Goal: Transaction & Acquisition: Purchase product/service

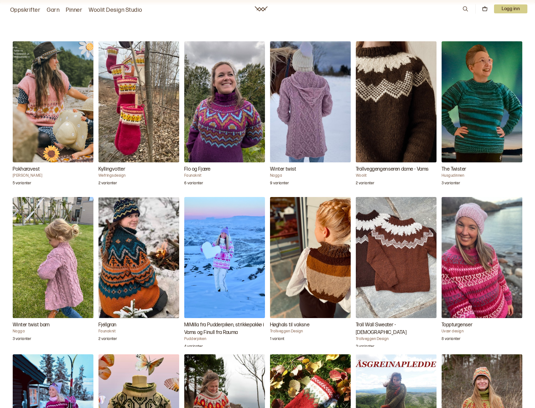
scroll to position [603, 0]
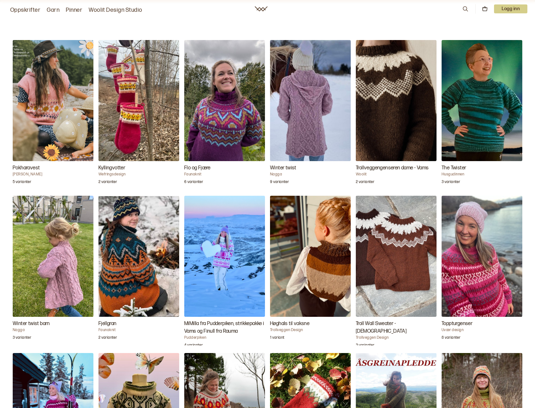
click at [115, 161] on img "Kyllingvotter" at bounding box center [138, 100] width 81 height 121
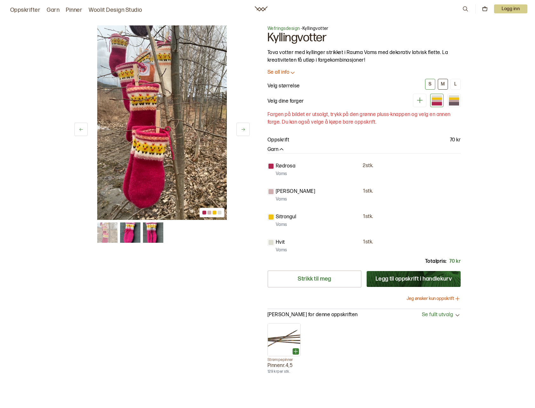
click at [443, 83] on div "M" at bounding box center [443, 84] width 4 height 6
click at [242, 130] on icon at bounding box center [243, 129] width 5 height 5
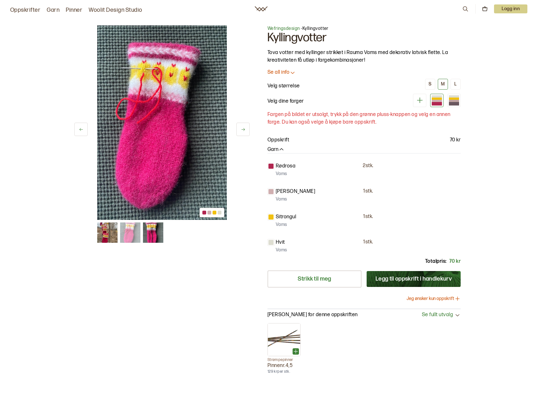
click at [243, 130] on icon at bounding box center [243, 129] width 5 height 5
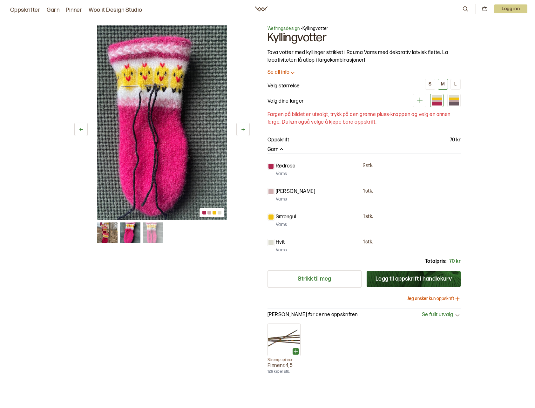
click at [243, 130] on icon at bounding box center [243, 129] width 5 height 5
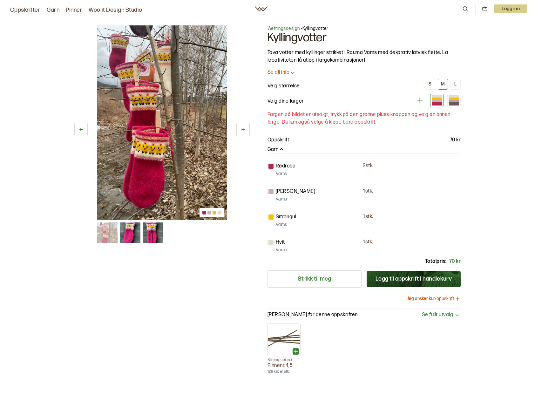
click at [243, 130] on icon at bounding box center [243, 129] width 5 height 5
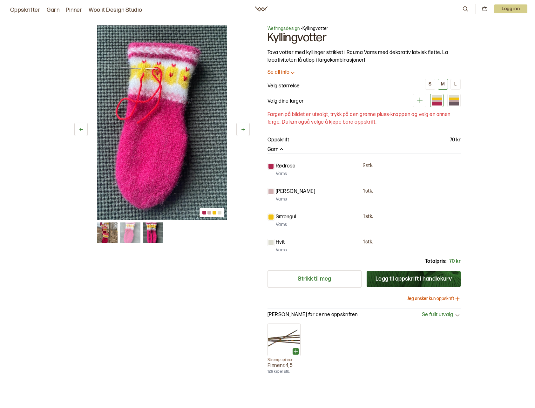
click at [243, 130] on icon at bounding box center [243, 129] width 5 height 5
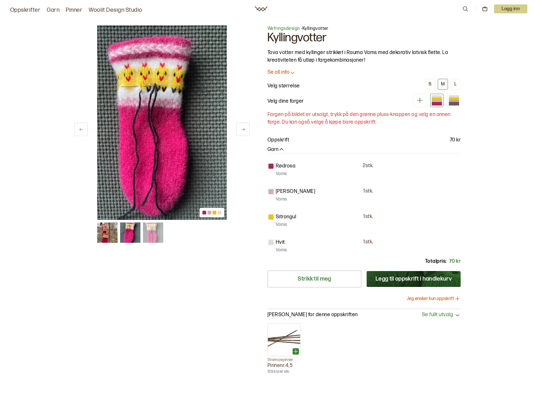
click at [243, 130] on icon at bounding box center [243, 129] width 5 height 5
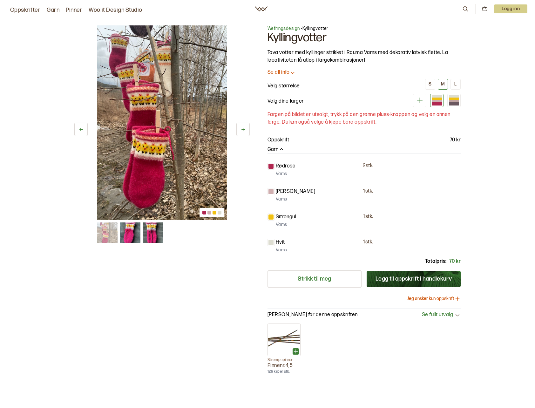
click at [243, 130] on icon at bounding box center [243, 129] width 5 height 5
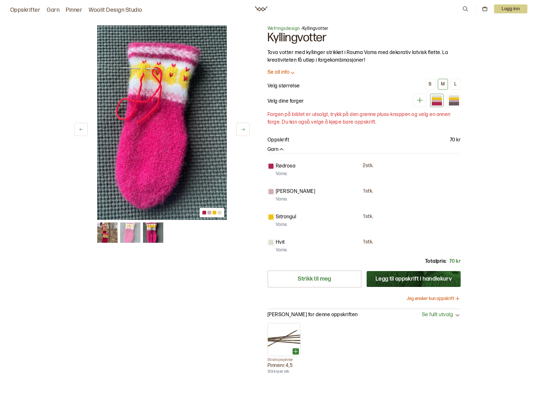
click at [243, 130] on icon at bounding box center [243, 129] width 5 height 5
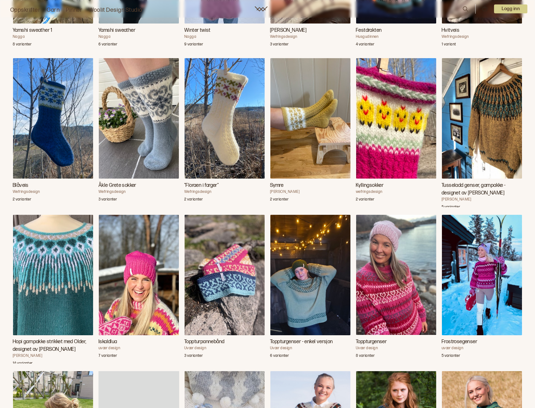
scroll to position [1524, 0]
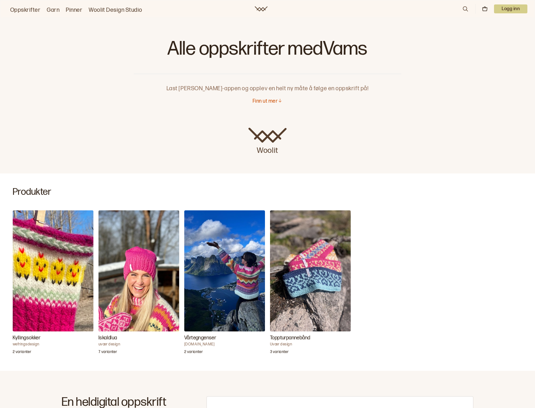
click at [275, 100] on p "Finn ut mer" at bounding box center [264, 101] width 25 height 7
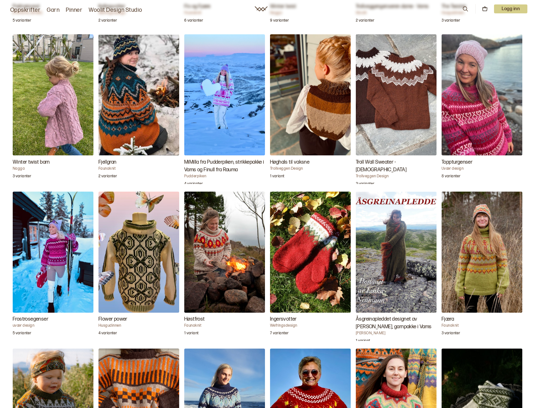
scroll to position [735, 0]
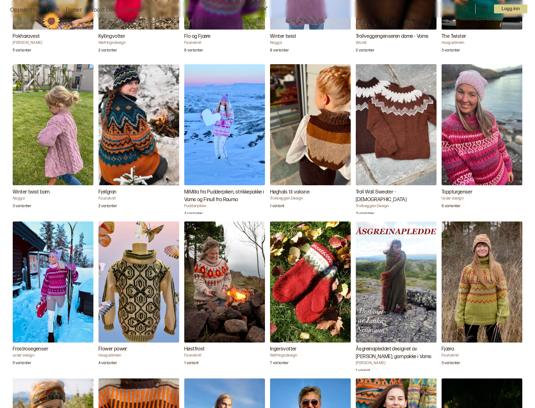
click at [283, 346] on h3 "Ingersvotter" at bounding box center [310, 349] width 81 height 8
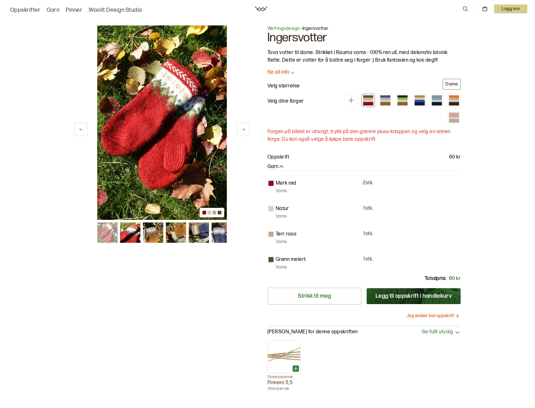
click at [282, 164] on icon "button" at bounding box center [281, 167] width 6 height 6
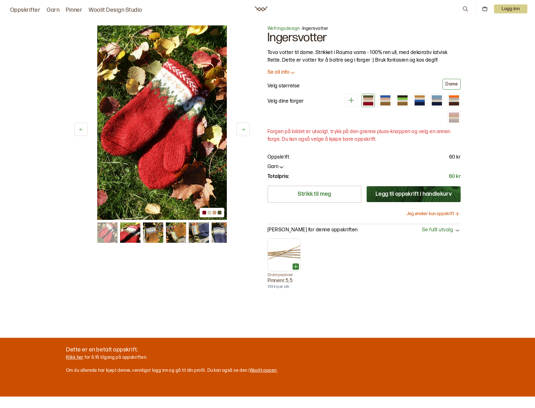
click at [185, 151] on img at bounding box center [162, 122] width 130 height 194
click at [125, 232] on img at bounding box center [130, 232] width 20 height 20
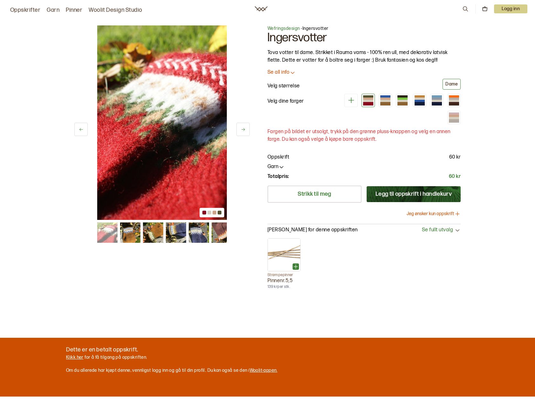
click at [147, 233] on img at bounding box center [153, 232] width 20 height 20
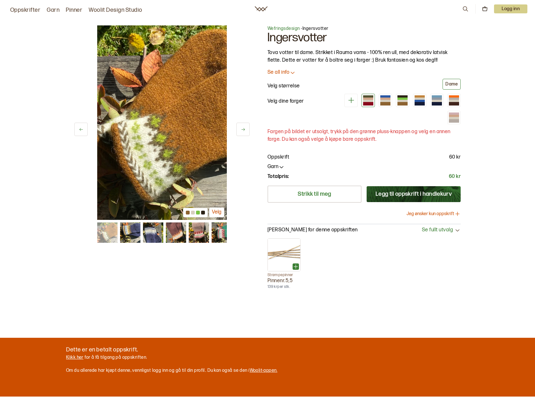
click at [178, 231] on img at bounding box center [176, 232] width 20 height 20
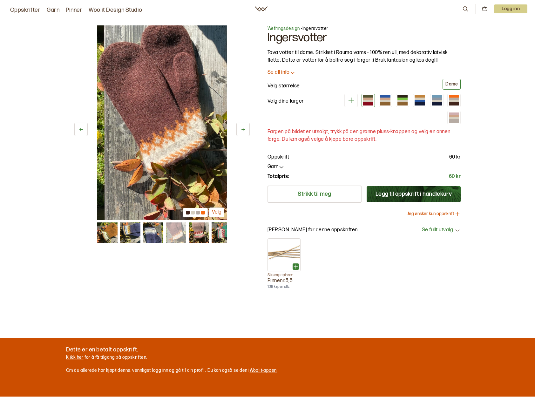
click at [216, 233] on img at bounding box center [221, 232] width 20 height 20
